Goal: Find specific page/section: Find specific page/section

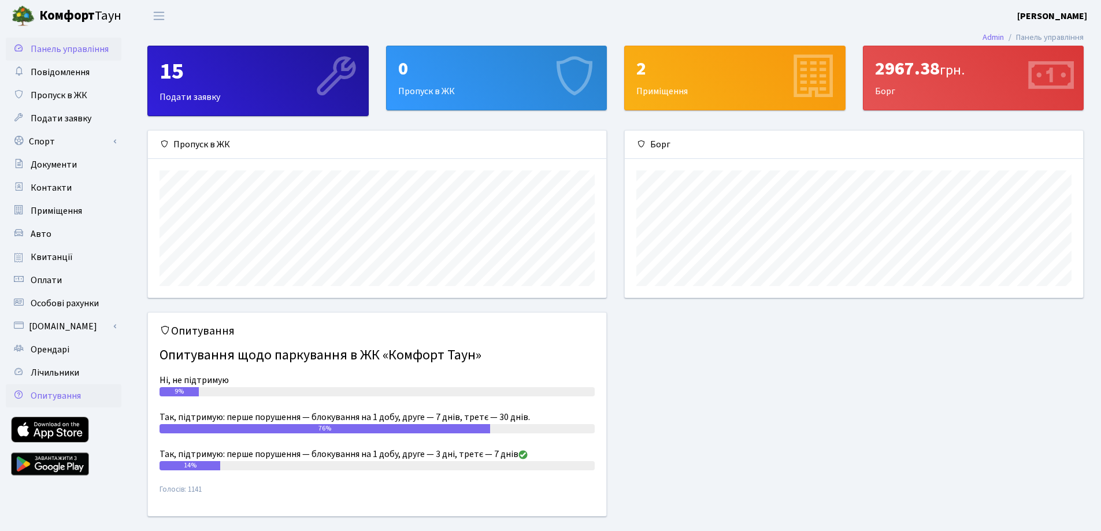
click at [51, 394] on span "Опитування" at bounding box center [56, 395] width 50 height 13
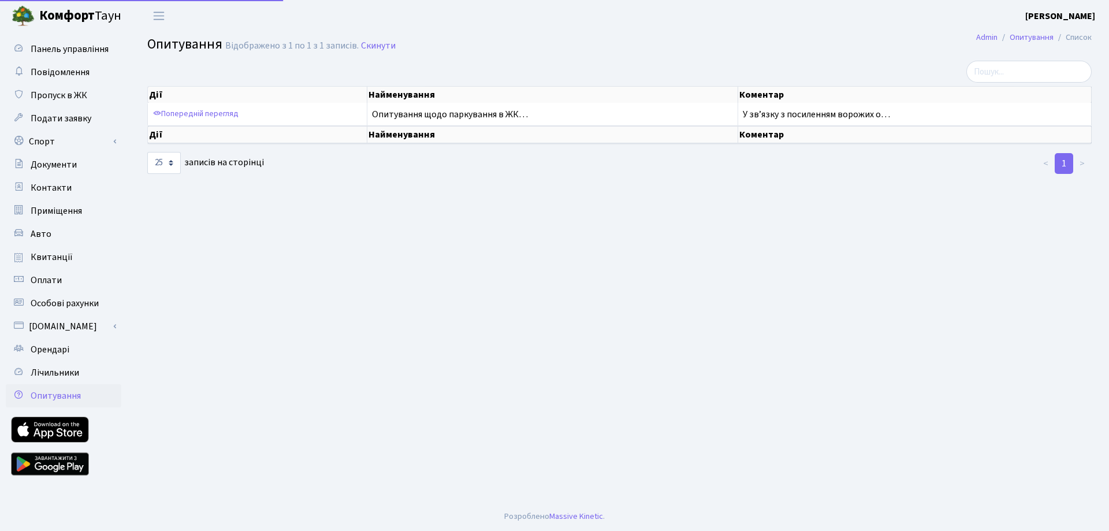
select select "25"
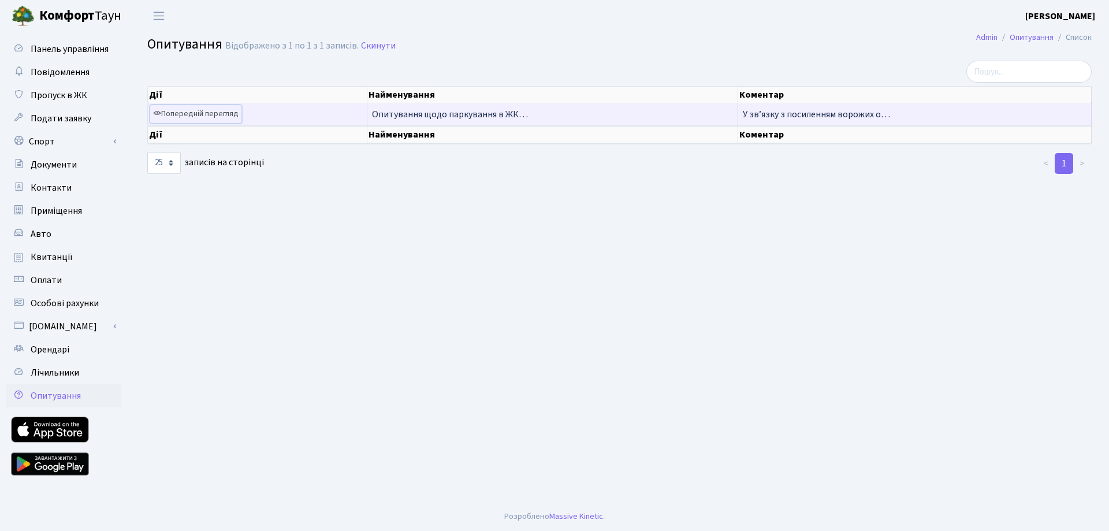
click at [190, 112] on link "Попередній перегляд" at bounding box center [195, 114] width 91 height 18
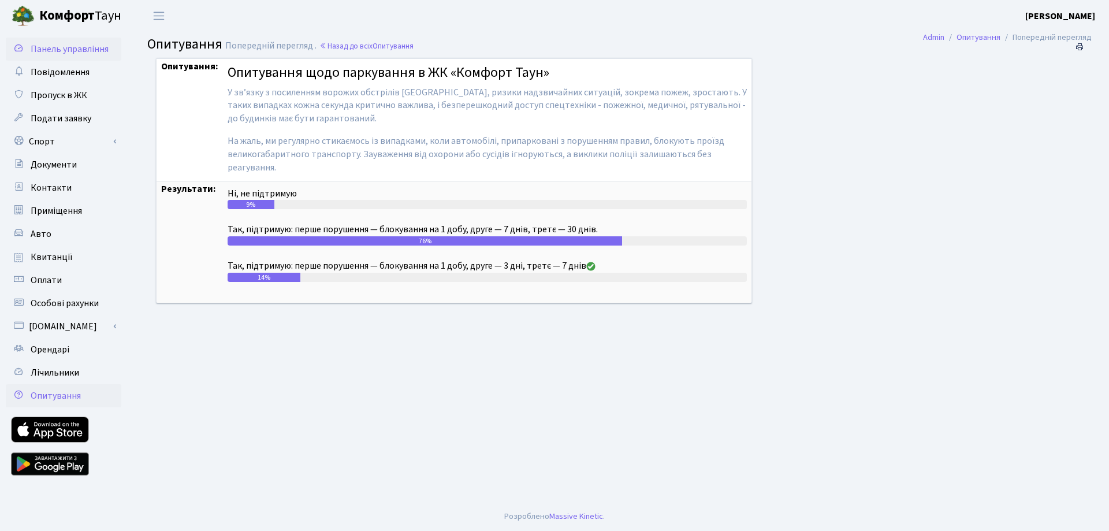
click at [62, 49] on span "Панель управління" at bounding box center [70, 49] width 78 height 13
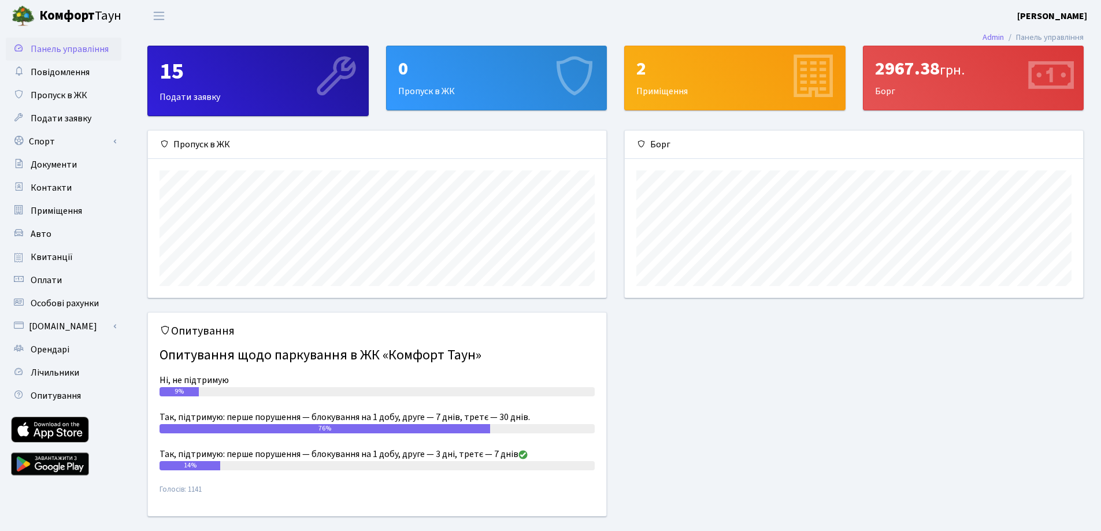
scroll to position [28, 0]
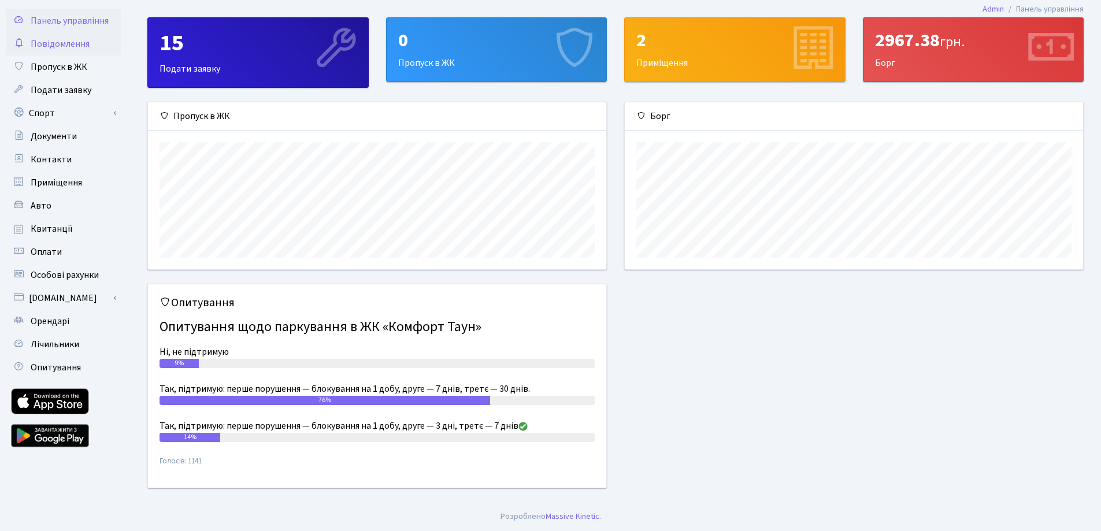
click at [60, 43] on span "Повідомлення" at bounding box center [60, 44] width 59 height 13
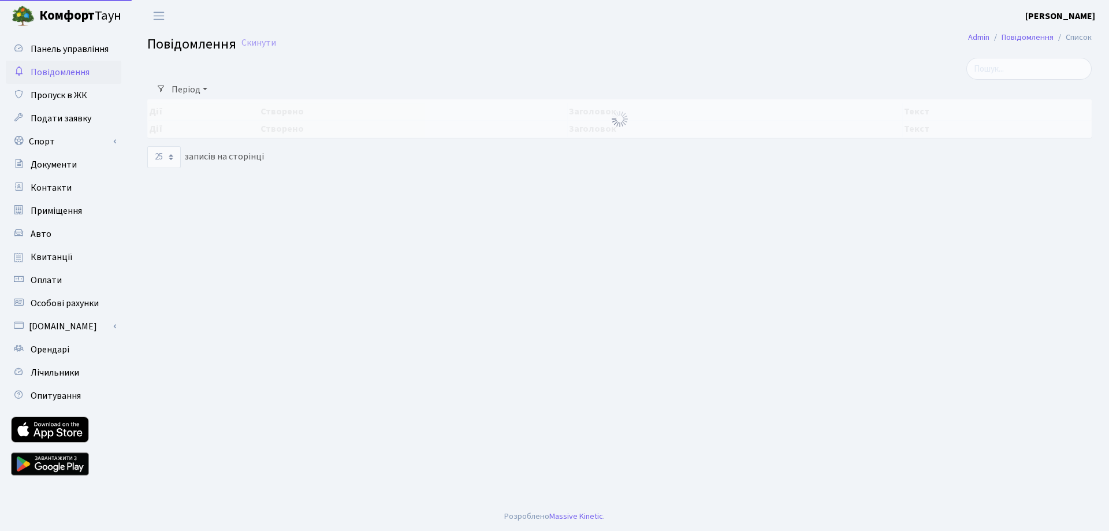
select select "25"
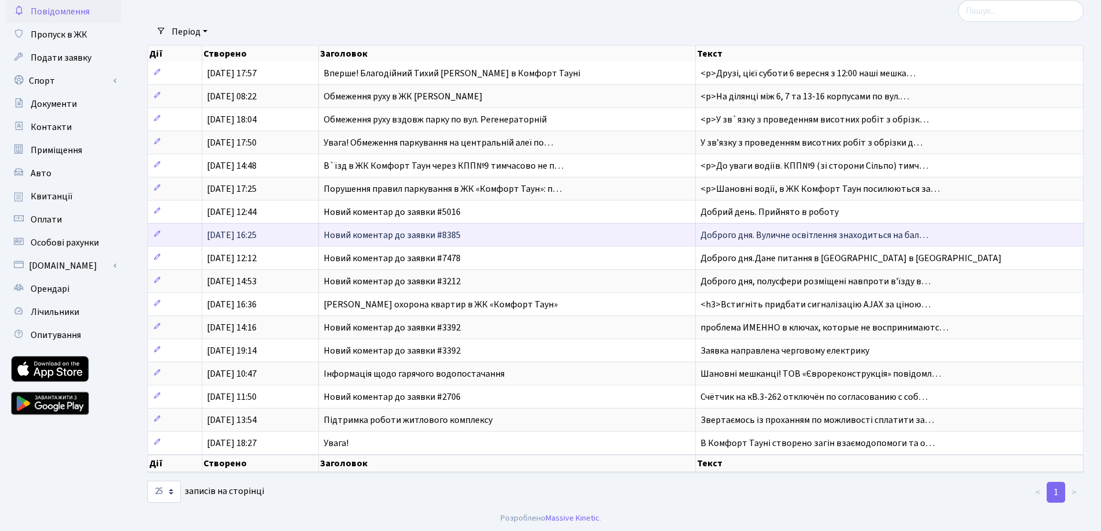
scroll to position [62, 0]
